Goal: Transaction & Acquisition: Purchase product/service

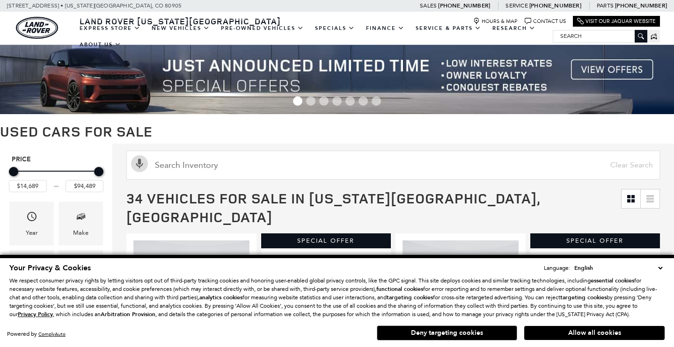
scroll to position [119, 0]
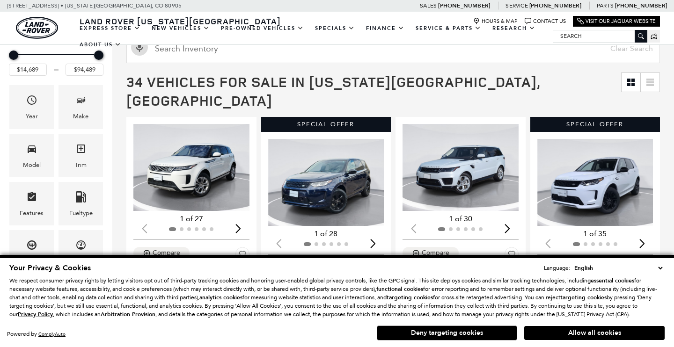
click at [660, 267] on select "English Spanish / Español English / [GEOGRAPHIC_DATA] Korean / 한국어 Vietnamese /…" at bounding box center [618, 267] width 93 height 9
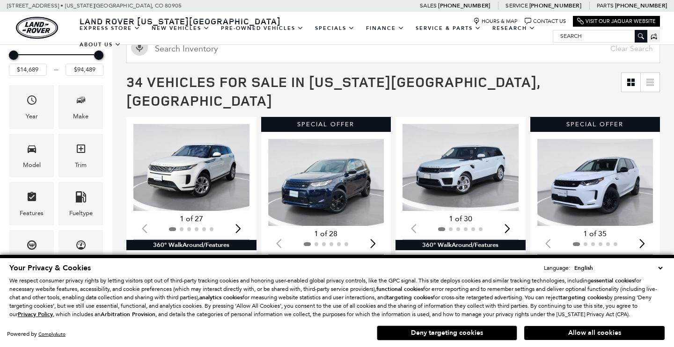
click at [550, 331] on button "Allow all cookies" at bounding box center [594, 333] width 140 height 14
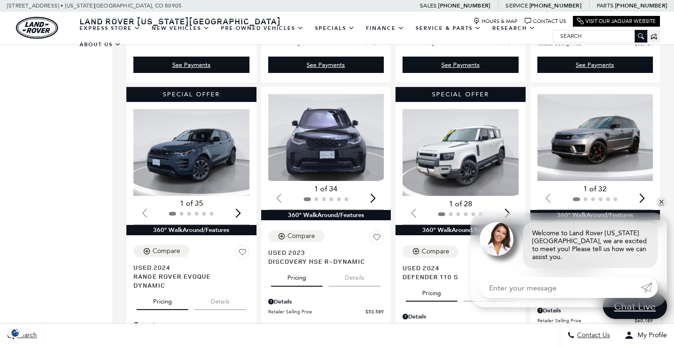
scroll to position [784, 0]
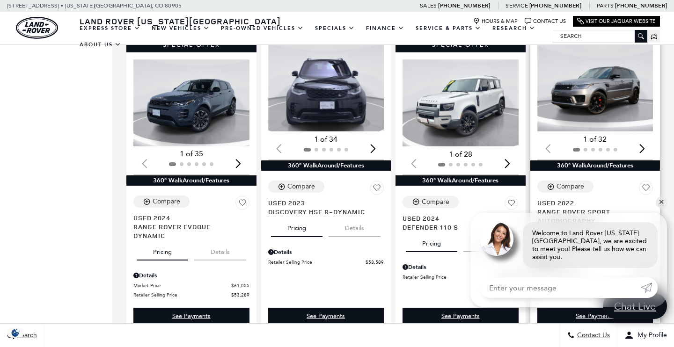
click at [642, 138] on div "Next slide" at bounding box center [641, 148] width 13 height 21
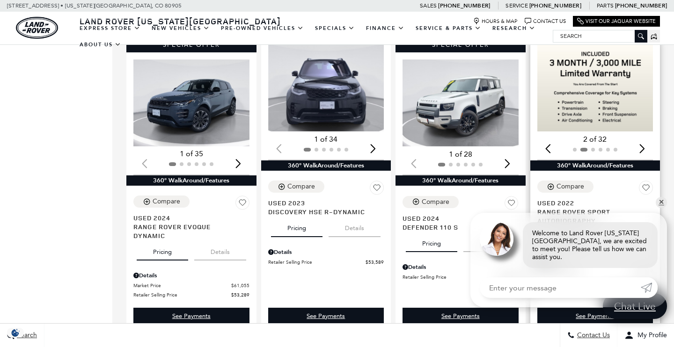
click at [642, 138] on div "Next slide" at bounding box center [641, 148] width 13 height 21
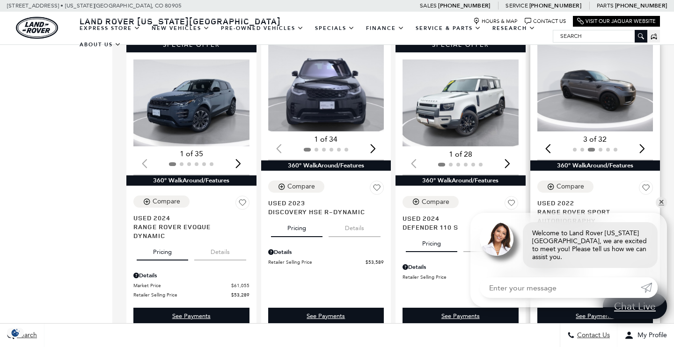
click at [642, 138] on div "Next slide" at bounding box center [641, 148] width 13 height 21
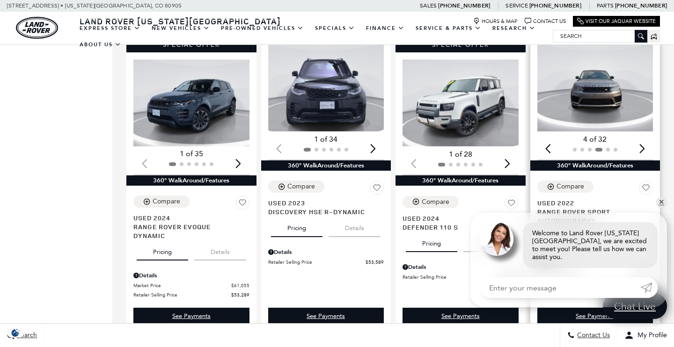
click at [642, 138] on div "Next slide" at bounding box center [641, 148] width 13 height 21
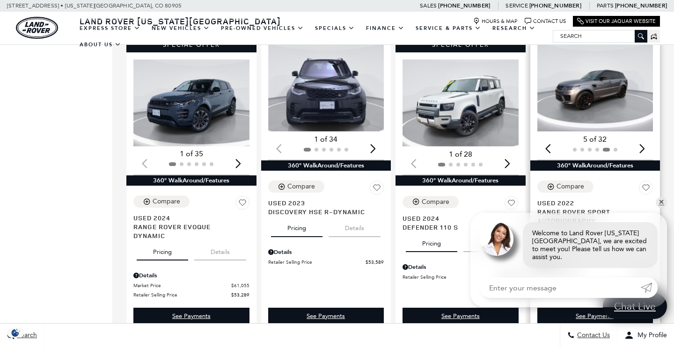
click at [642, 138] on div "Next slide" at bounding box center [641, 148] width 13 height 21
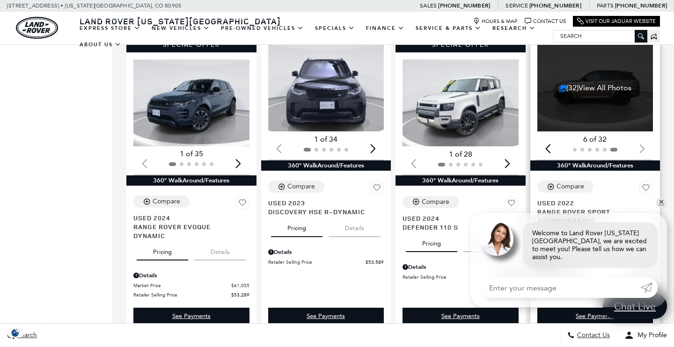
click at [642, 145] on div at bounding box center [595, 150] width 116 height 10
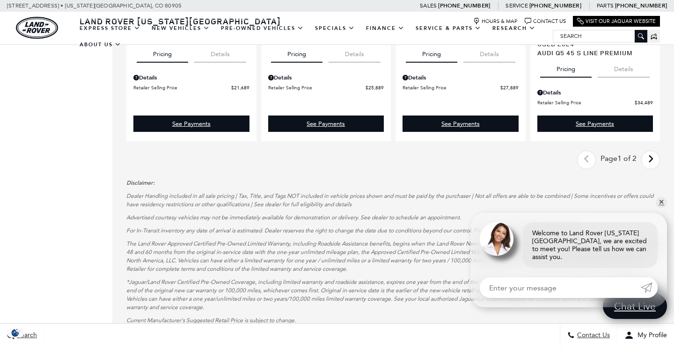
scroll to position [1563, 0]
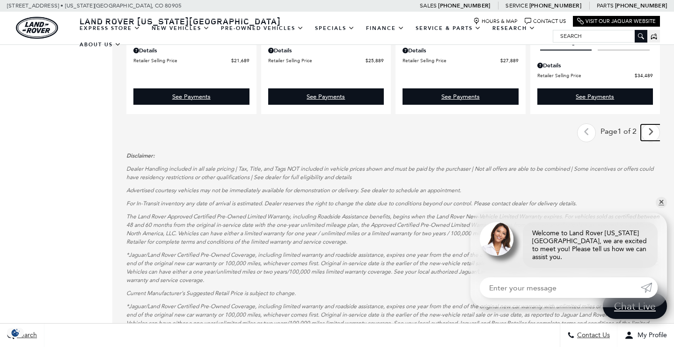
click at [651, 124] on icon "next page" at bounding box center [651, 131] width 6 height 15
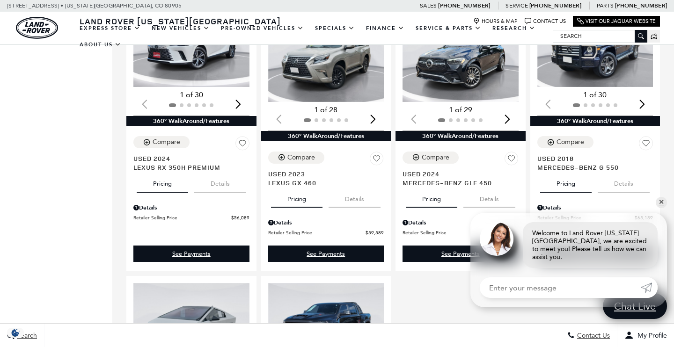
scroll to position [752, 0]
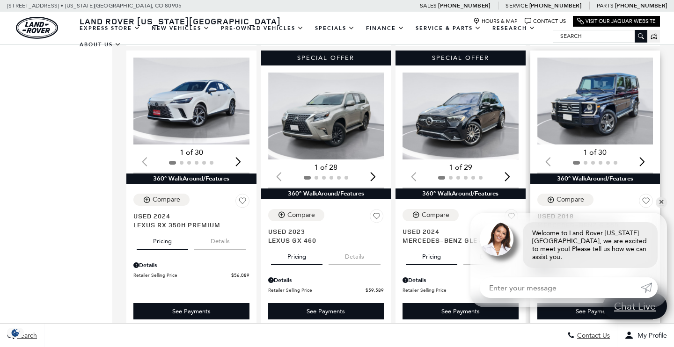
click at [643, 152] on div "Next slide" at bounding box center [641, 162] width 13 height 21
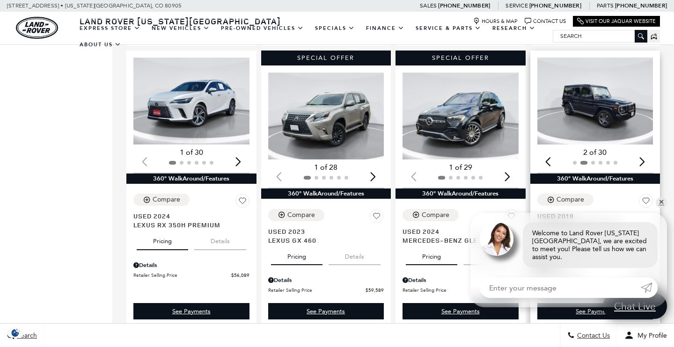
click at [643, 152] on div "Next slide" at bounding box center [641, 162] width 13 height 21
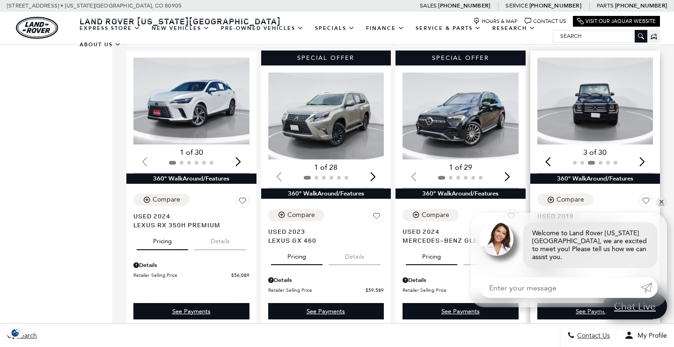
click at [643, 152] on div "Next slide" at bounding box center [641, 162] width 13 height 21
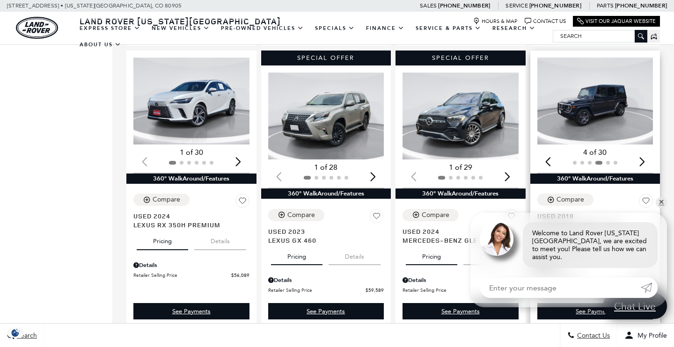
click at [643, 152] on div "Next slide" at bounding box center [641, 162] width 13 height 21
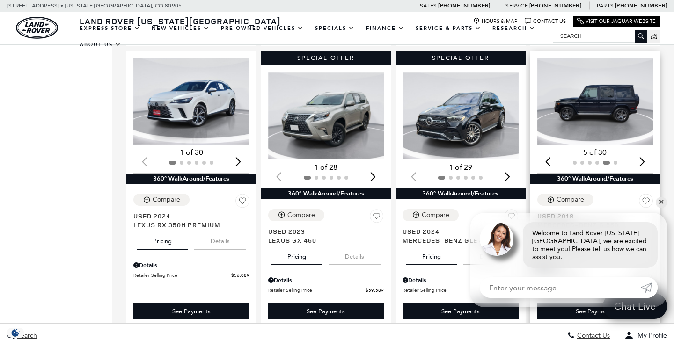
click at [643, 152] on div "Next slide" at bounding box center [641, 162] width 13 height 21
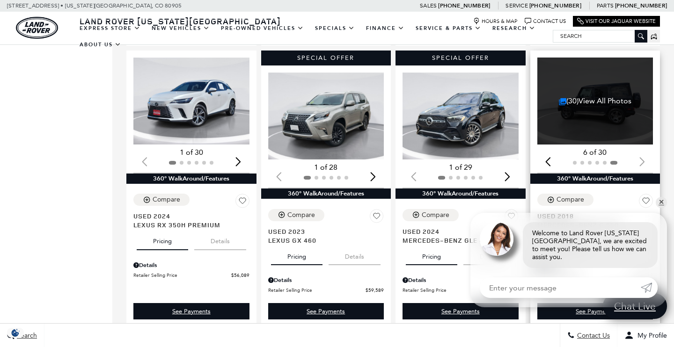
click at [643, 158] on div at bounding box center [595, 163] width 116 height 10
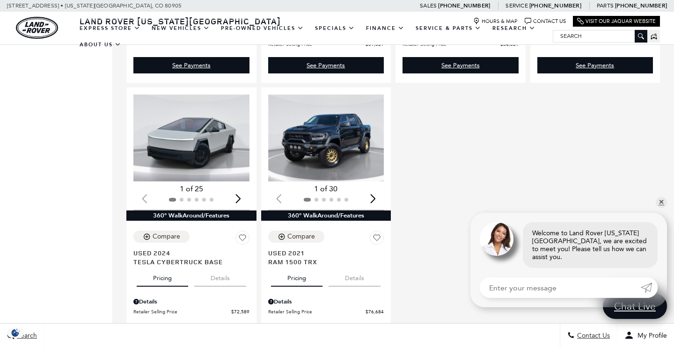
scroll to position [1021, 0]
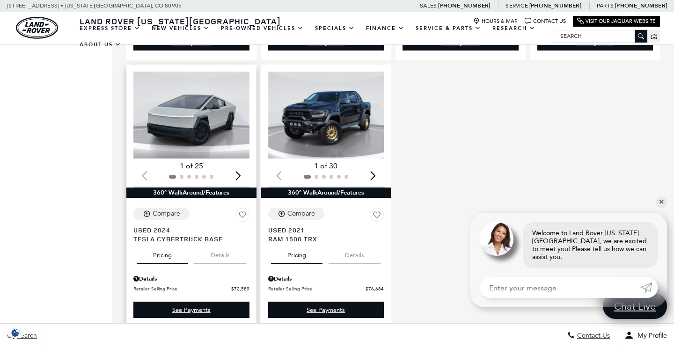
click at [241, 166] on div "Next slide" at bounding box center [238, 176] width 13 height 21
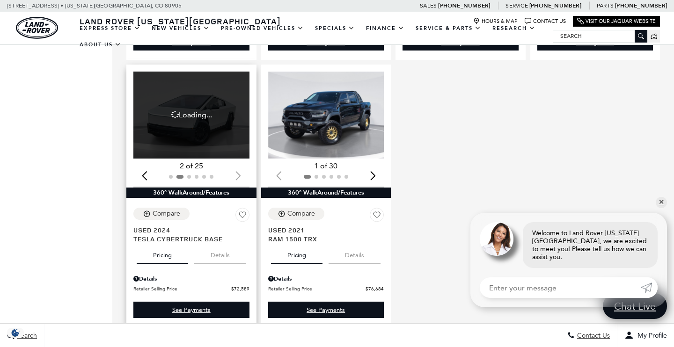
click at [241, 172] on div at bounding box center [191, 177] width 116 height 10
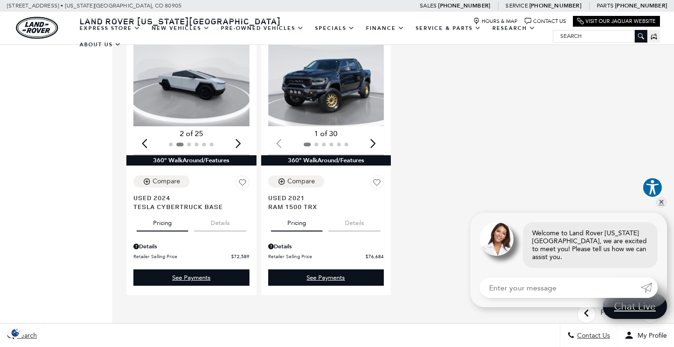
scroll to position [1051, 0]
